Goal: Task Accomplishment & Management: Manage account settings

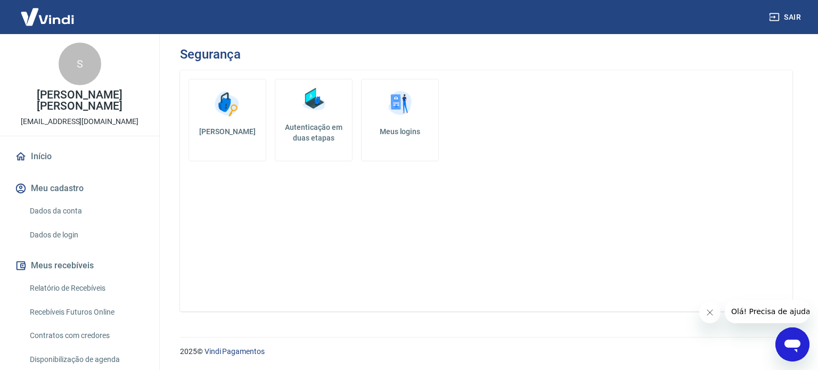
click at [310, 113] on img at bounding box center [314, 100] width 32 height 32
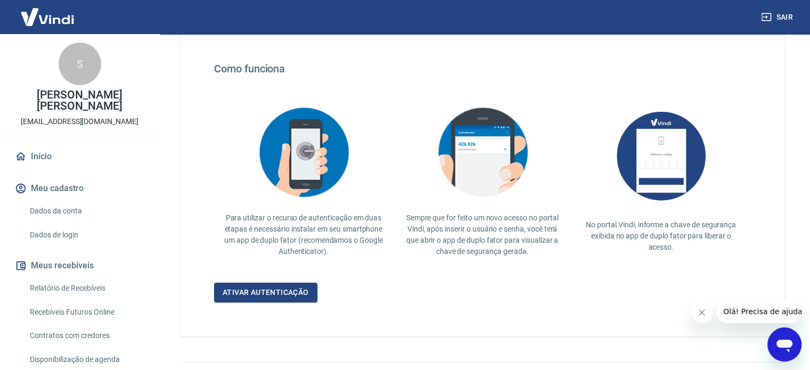
scroll to position [207, 0]
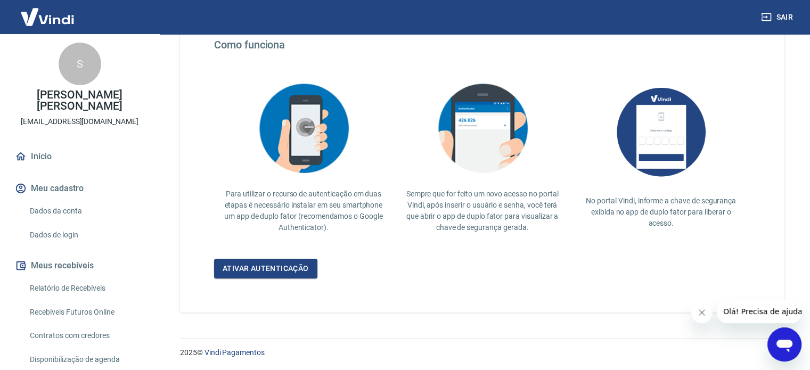
click at [650, 128] on img at bounding box center [661, 132] width 107 height 110
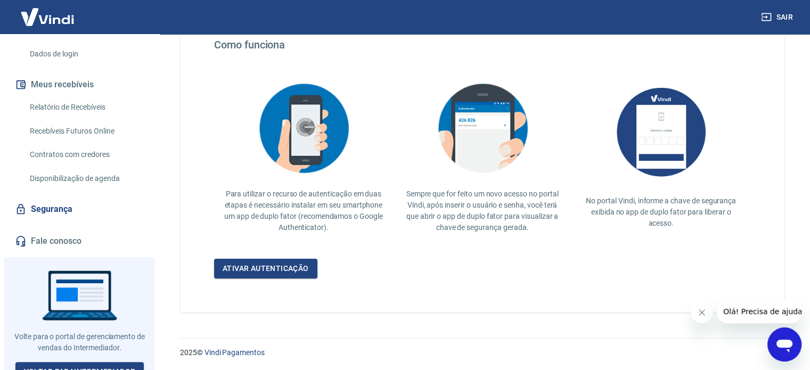
scroll to position [0, 0]
